Goal: Navigation & Orientation: Find specific page/section

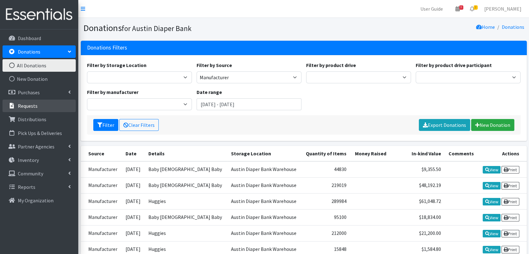
click at [60, 111] on link "Requests" at bounding box center [39, 106] width 73 height 13
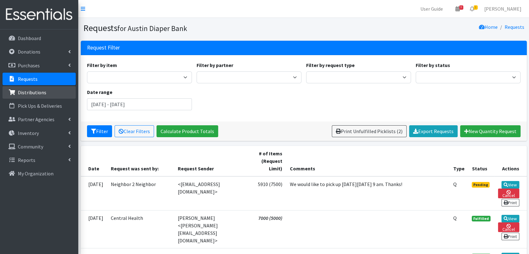
click at [42, 90] on p "Distributions" at bounding box center [32, 92] width 28 height 6
